Goal: Transaction & Acquisition: Purchase product/service

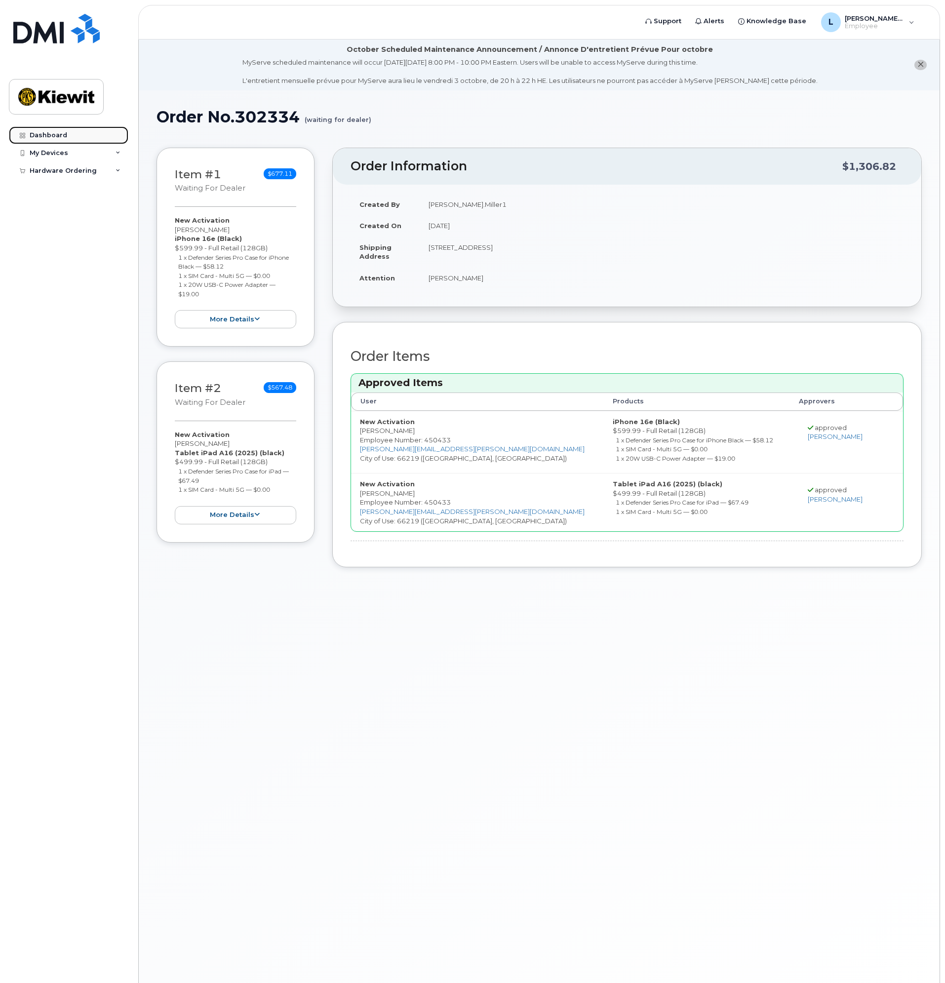
click at [71, 136] on link "Dashboard" at bounding box center [68, 135] width 119 height 18
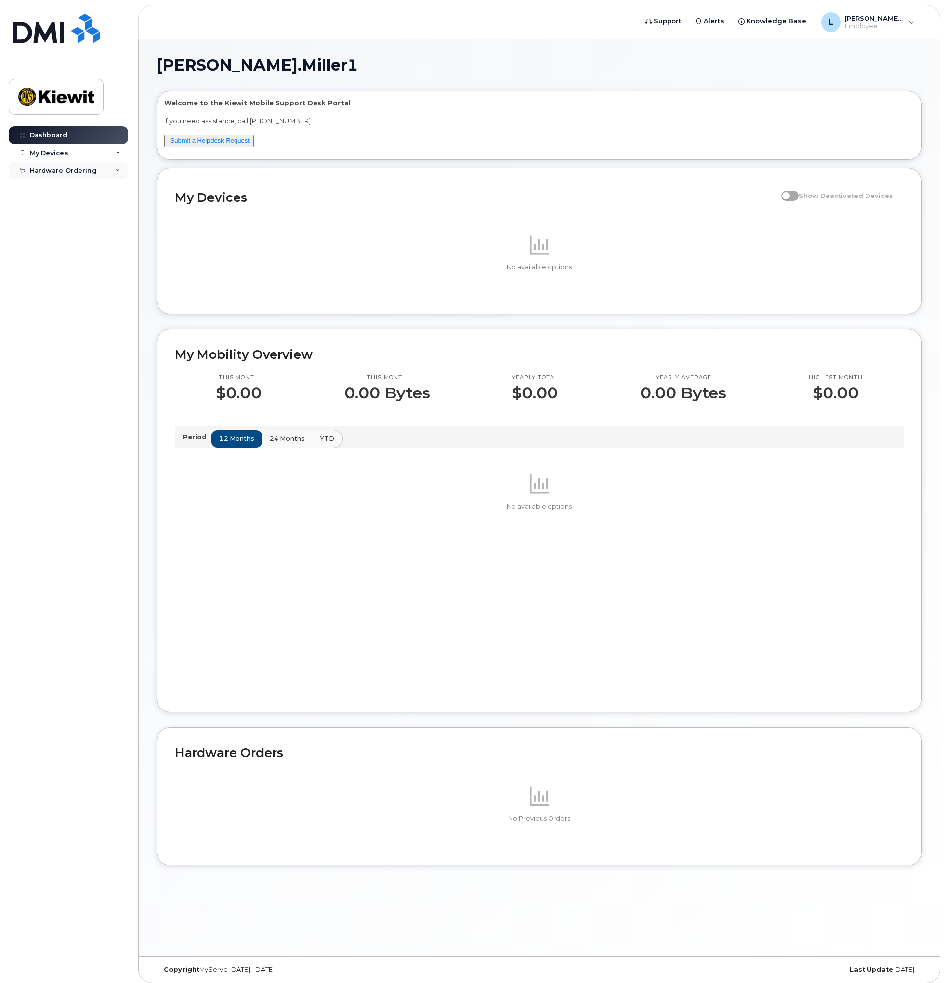
click at [117, 175] on div "Hardware Ordering" at bounding box center [68, 171] width 119 height 18
click at [78, 191] on link "My Orders" at bounding box center [77, 188] width 102 height 19
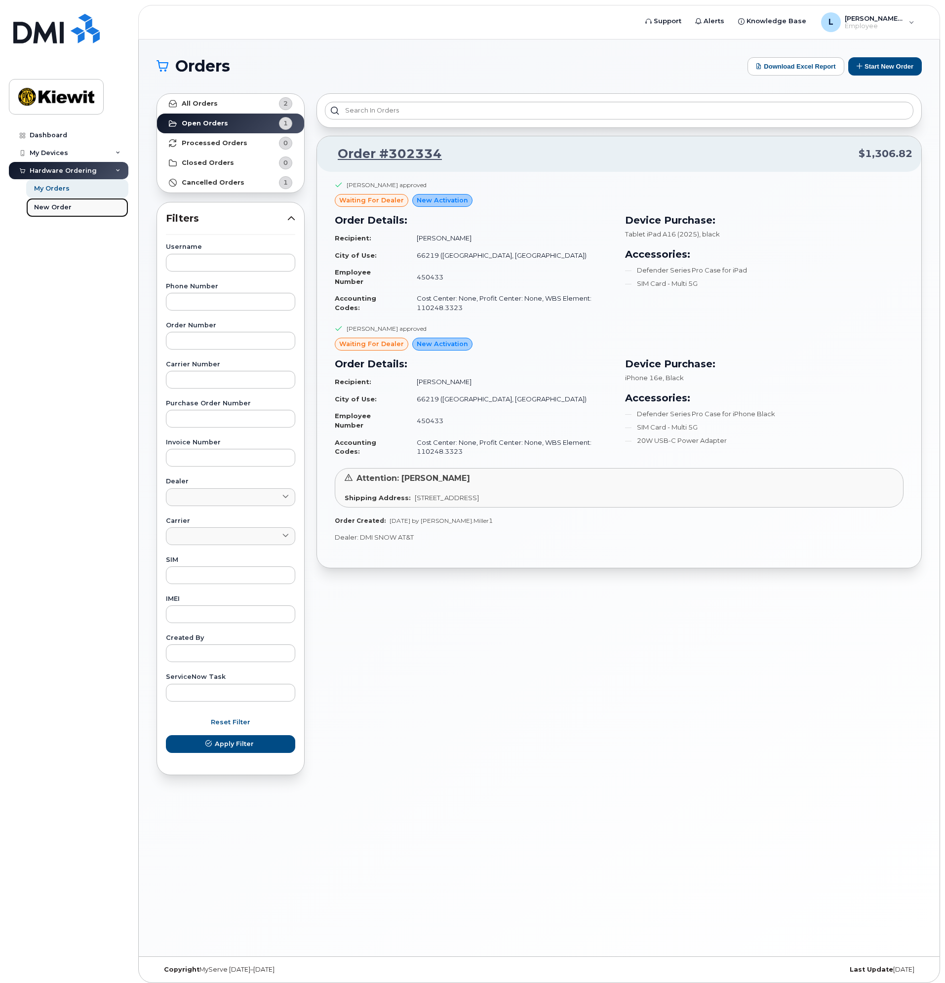
click at [63, 205] on div "New Order" at bounding box center [53, 207] width 38 height 9
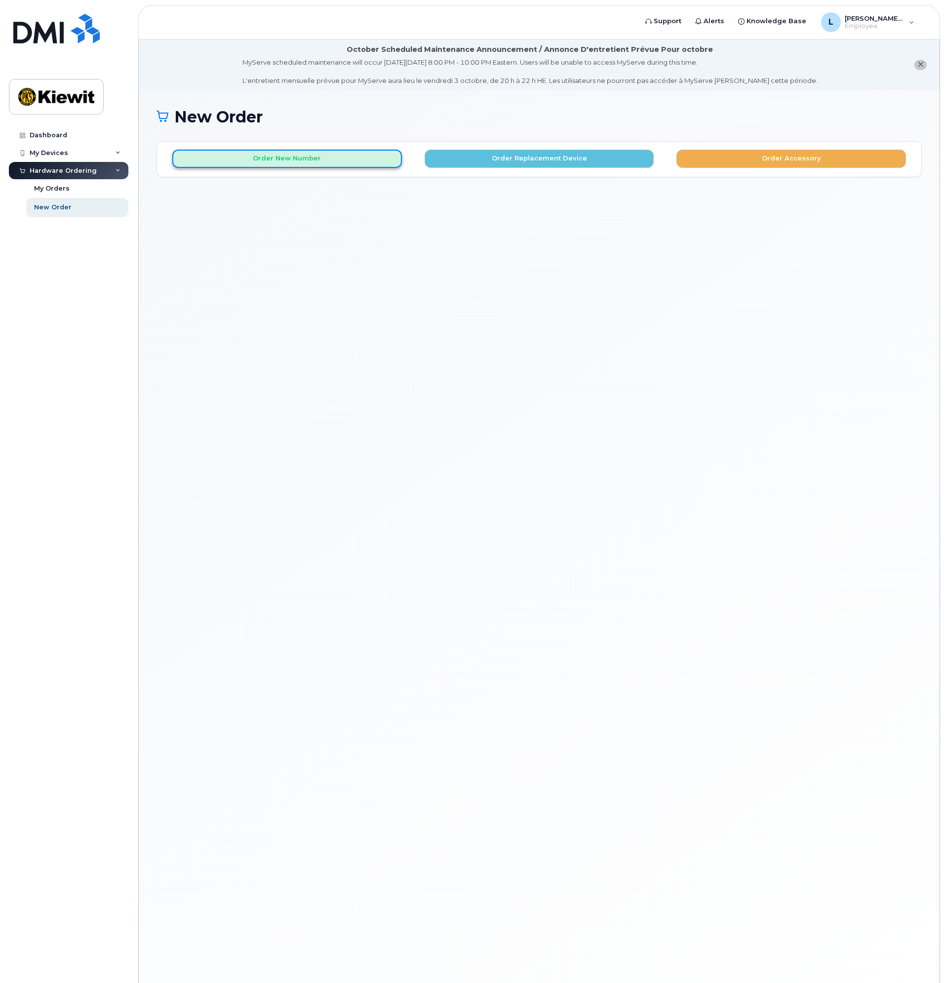
click at [354, 166] on button "Order New Number" at bounding box center [286, 159] width 229 height 18
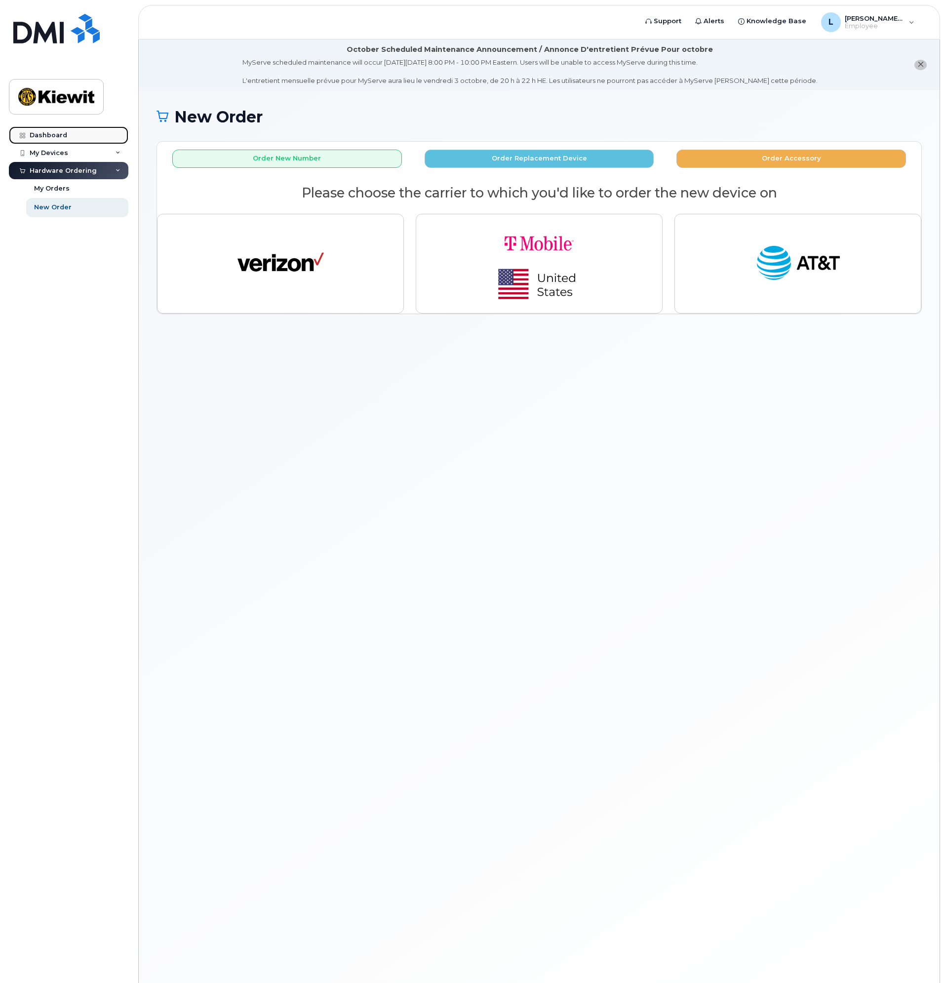
click at [59, 135] on div "Dashboard" at bounding box center [49, 135] width 38 height 8
